Goal: Task Accomplishment & Management: Complete application form

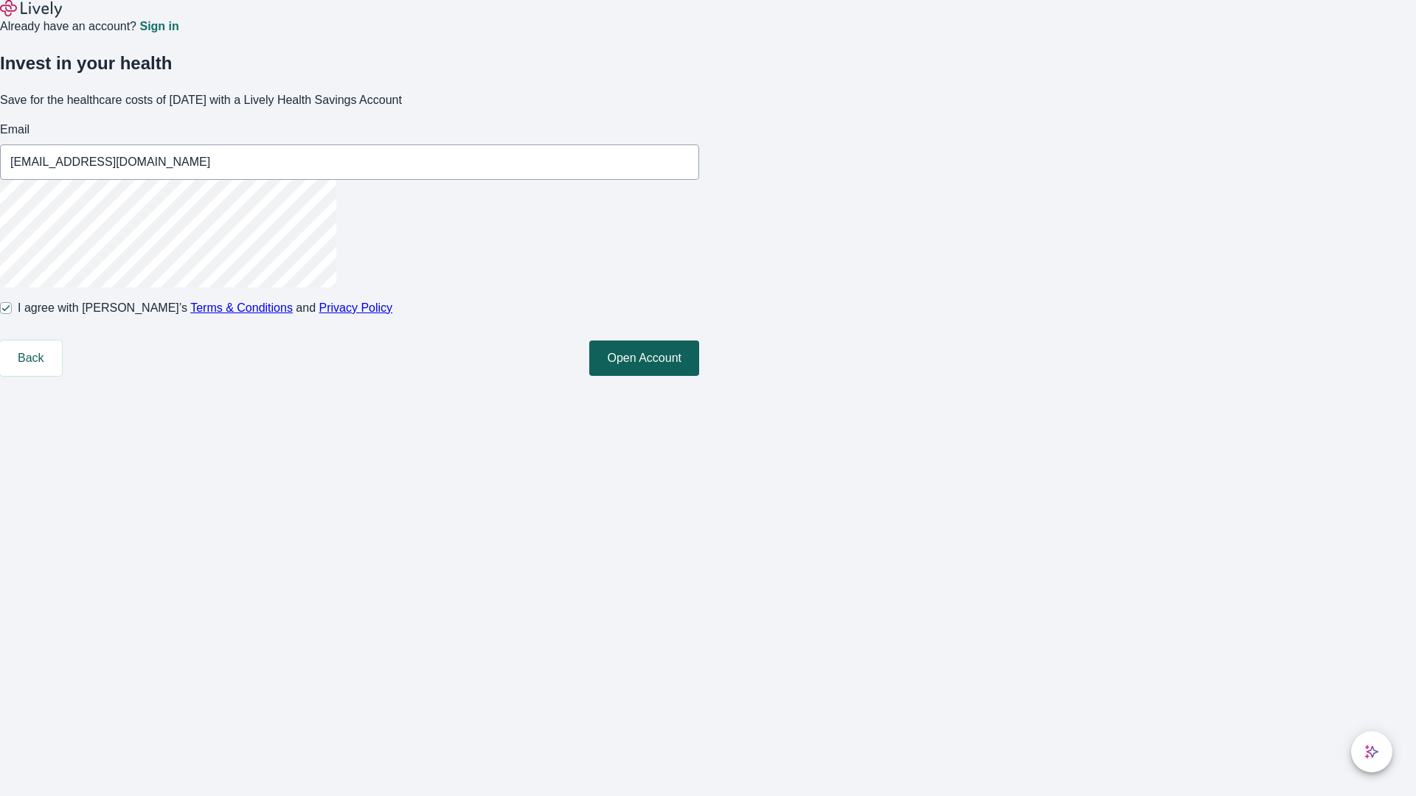
click at [699, 376] on button "Open Account" at bounding box center [644, 358] width 110 height 35
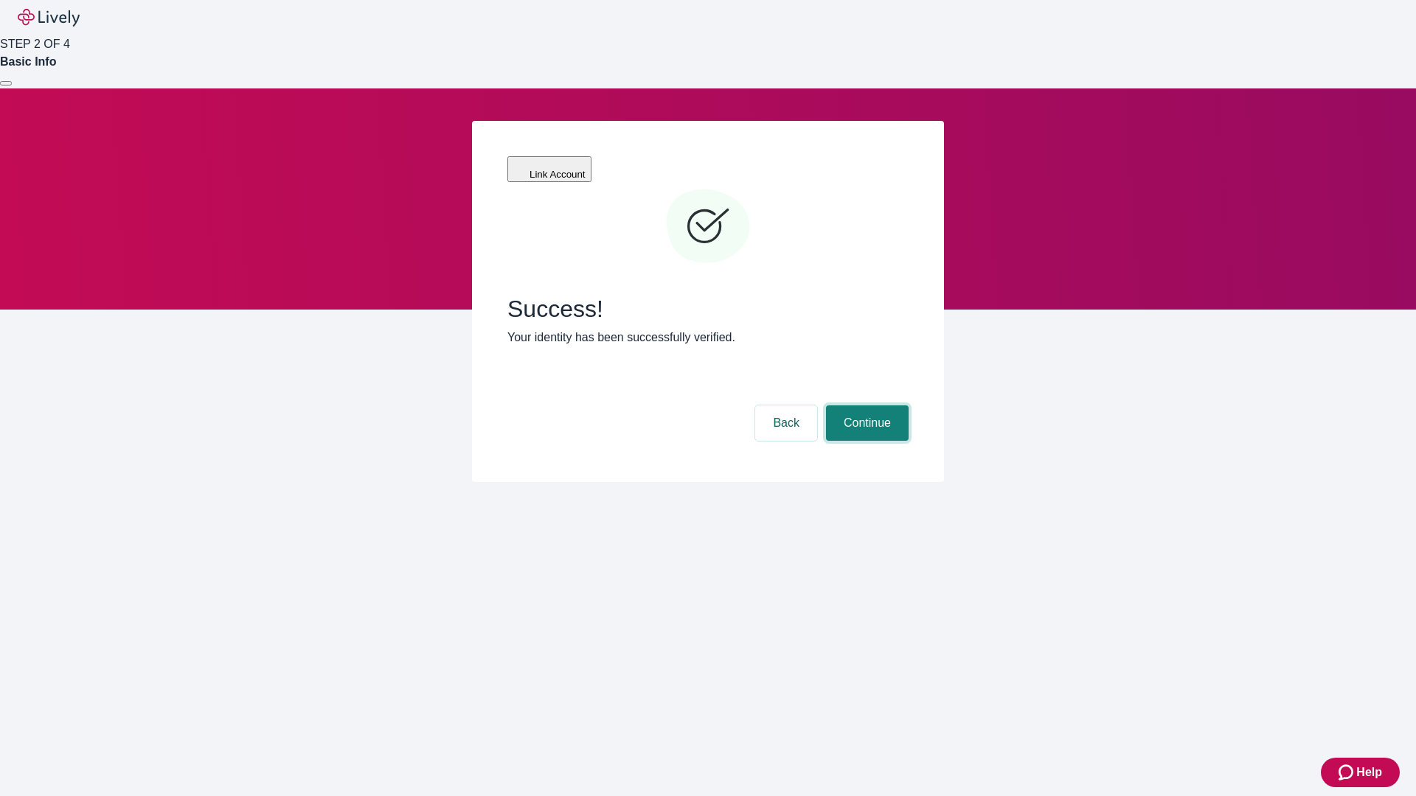
click at [865, 406] on button "Continue" at bounding box center [867, 423] width 83 height 35
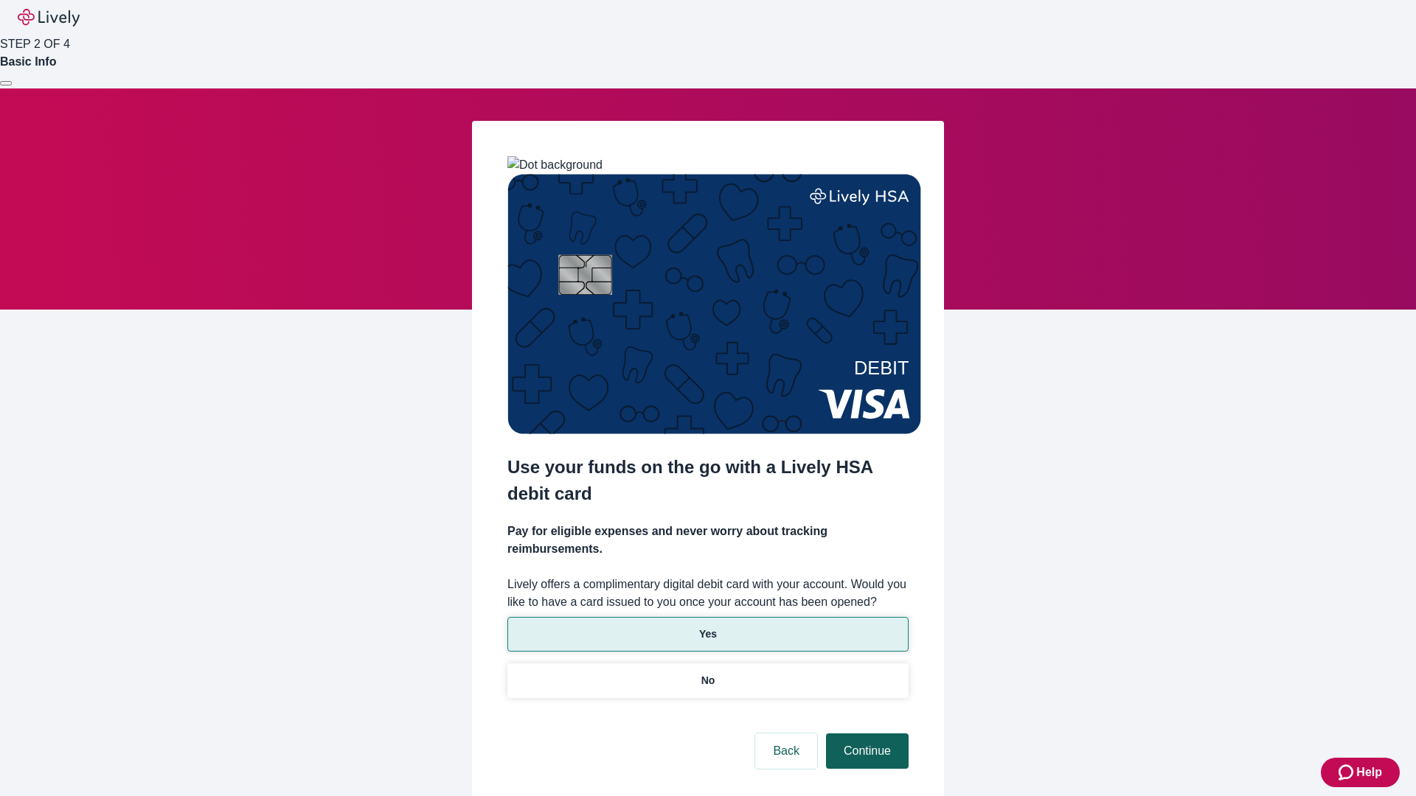
click at [707, 673] on p "No" at bounding box center [708, 680] width 14 height 15
click at [865, 734] on button "Continue" at bounding box center [867, 751] width 83 height 35
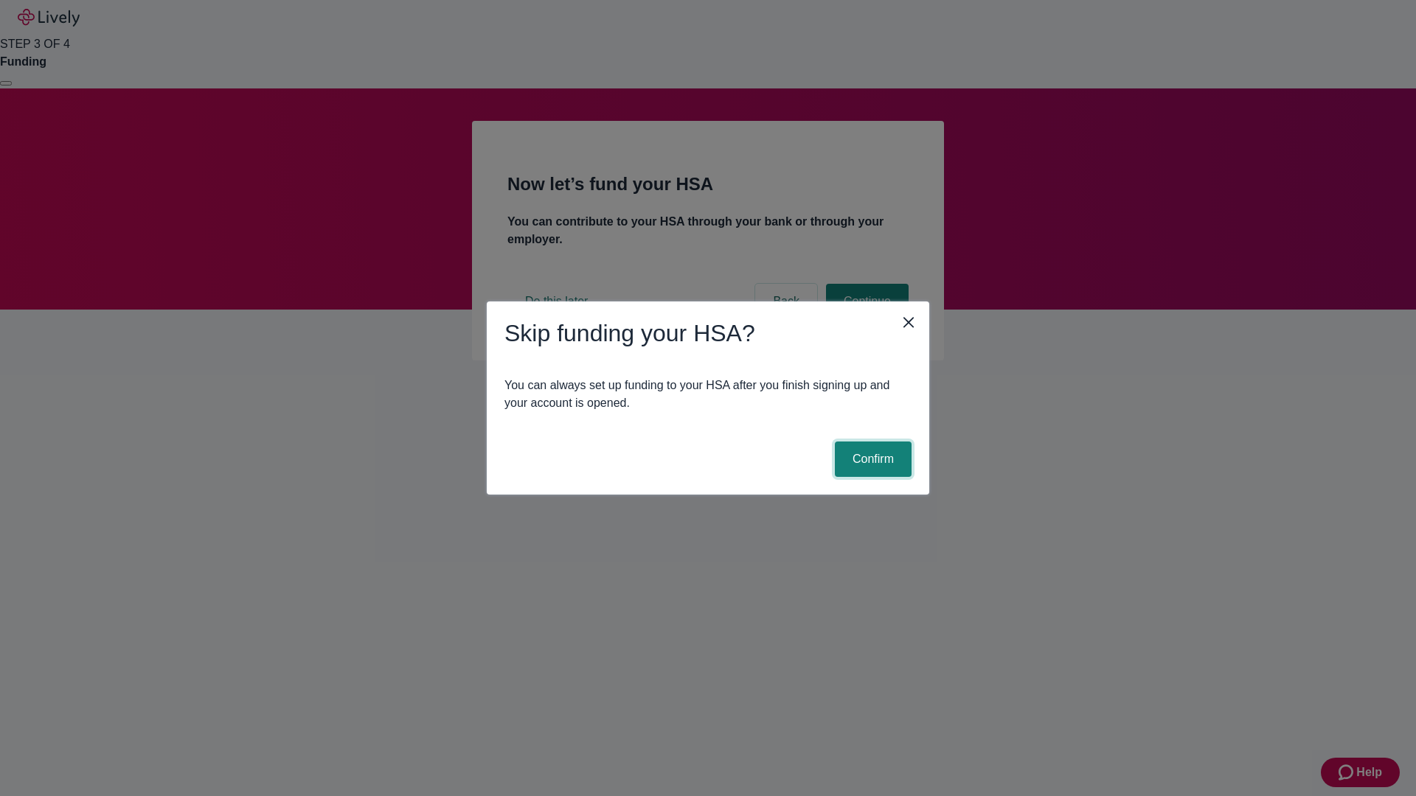
click at [871, 459] on button "Confirm" at bounding box center [873, 459] width 77 height 35
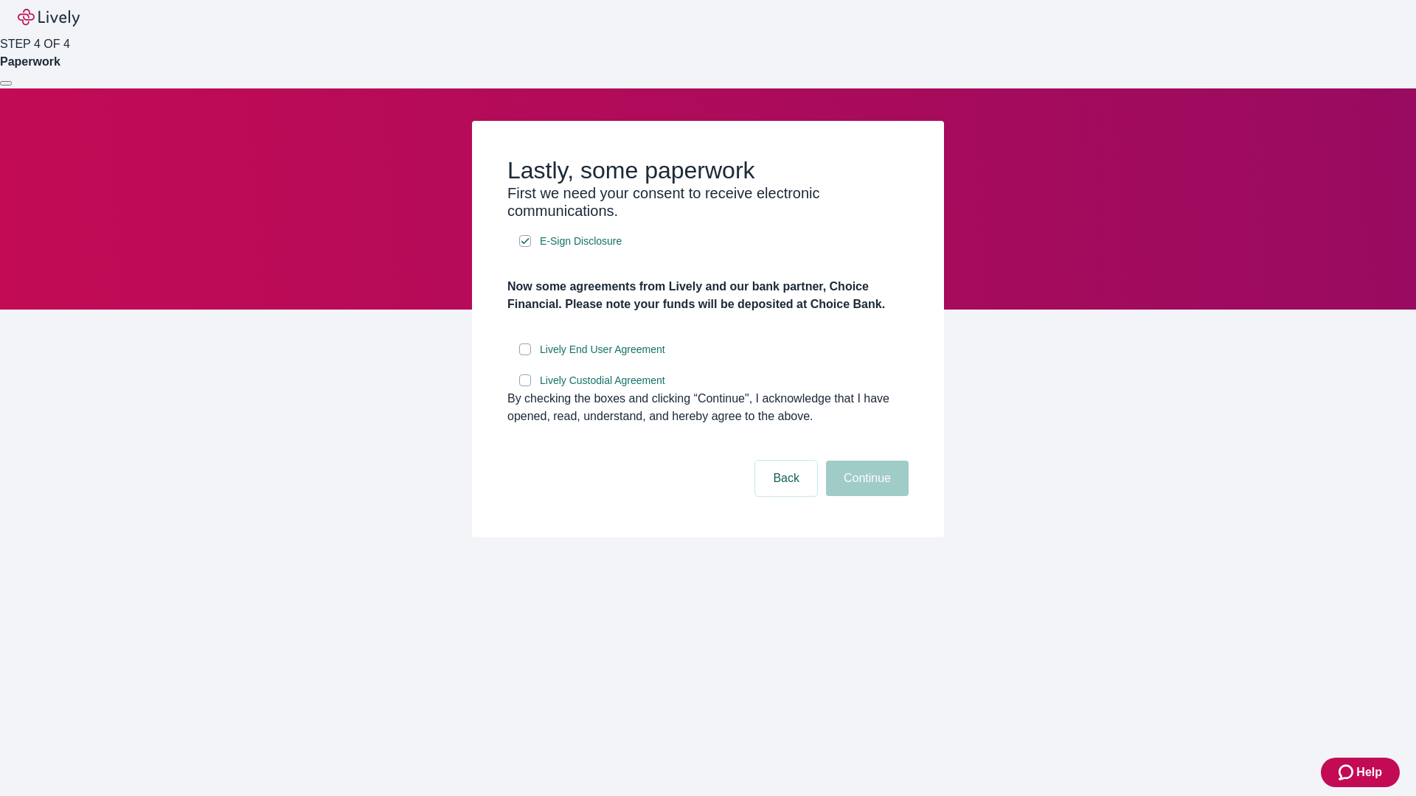
click at [525, 355] on input "Lively End User Agreement" at bounding box center [525, 350] width 12 height 12
checkbox input "true"
click at [525, 386] on input "Lively Custodial Agreement" at bounding box center [525, 381] width 12 height 12
checkbox input "true"
click at [865, 496] on button "Continue" at bounding box center [867, 478] width 83 height 35
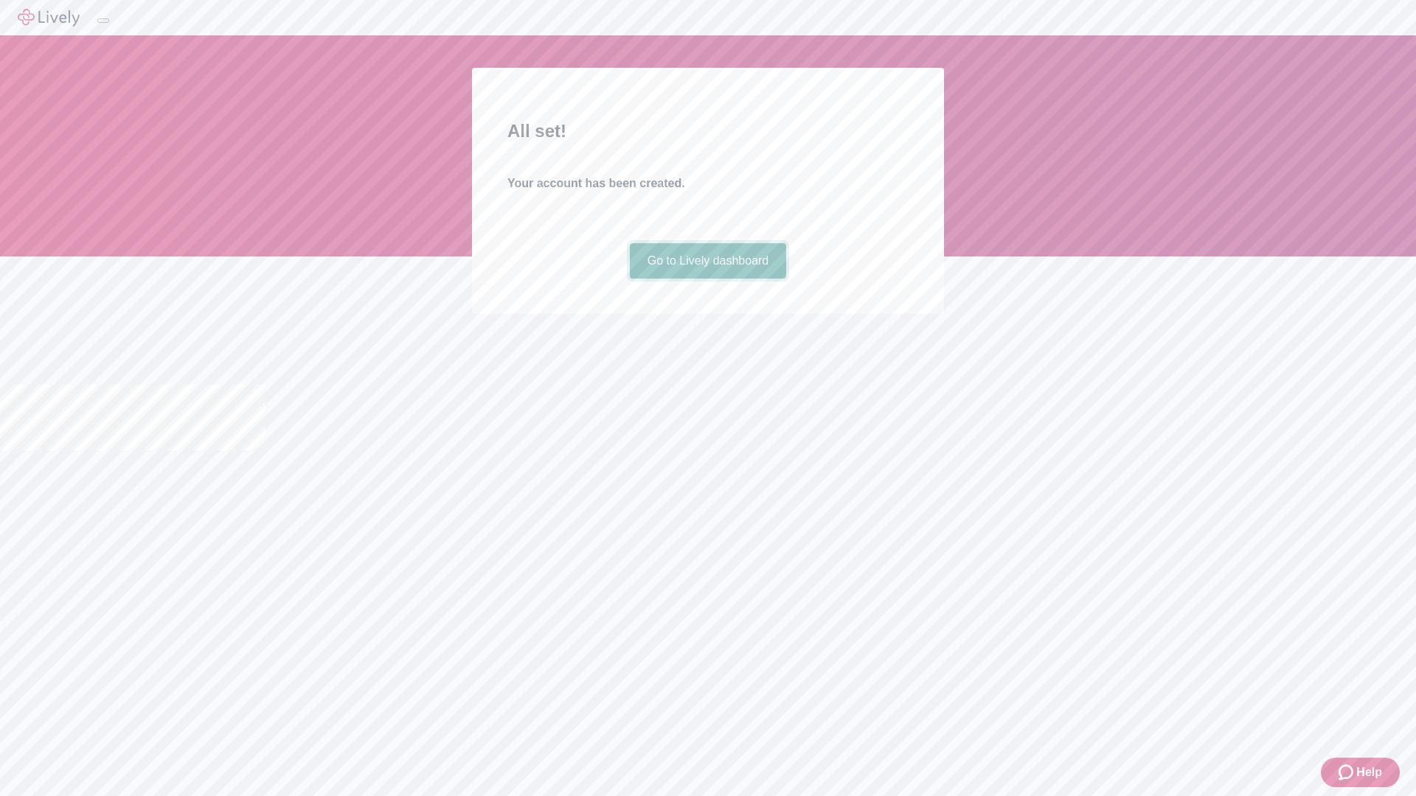
click at [707, 279] on link "Go to Lively dashboard" at bounding box center [708, 260] width 157 height 35
